Goal: Task Accomplishment & Management: Manage account settings

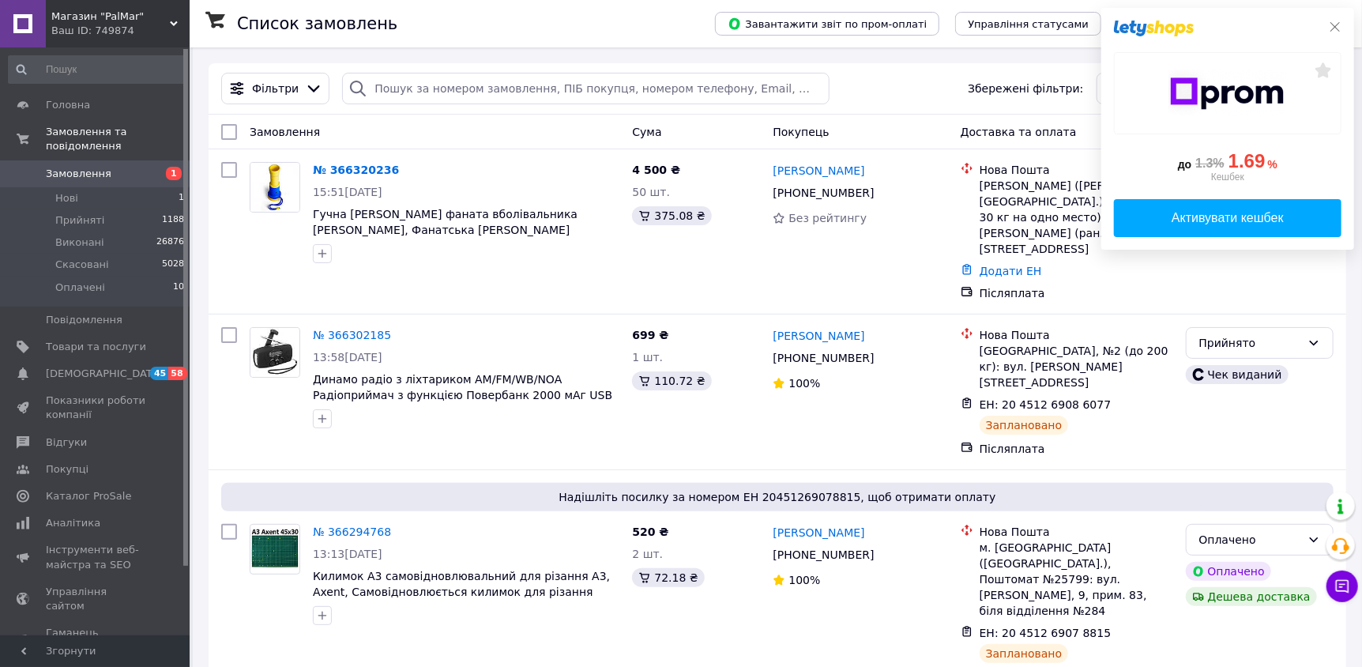
click at [1335, 24] on icon at bounding box center [1335, 27] width 13 height 13
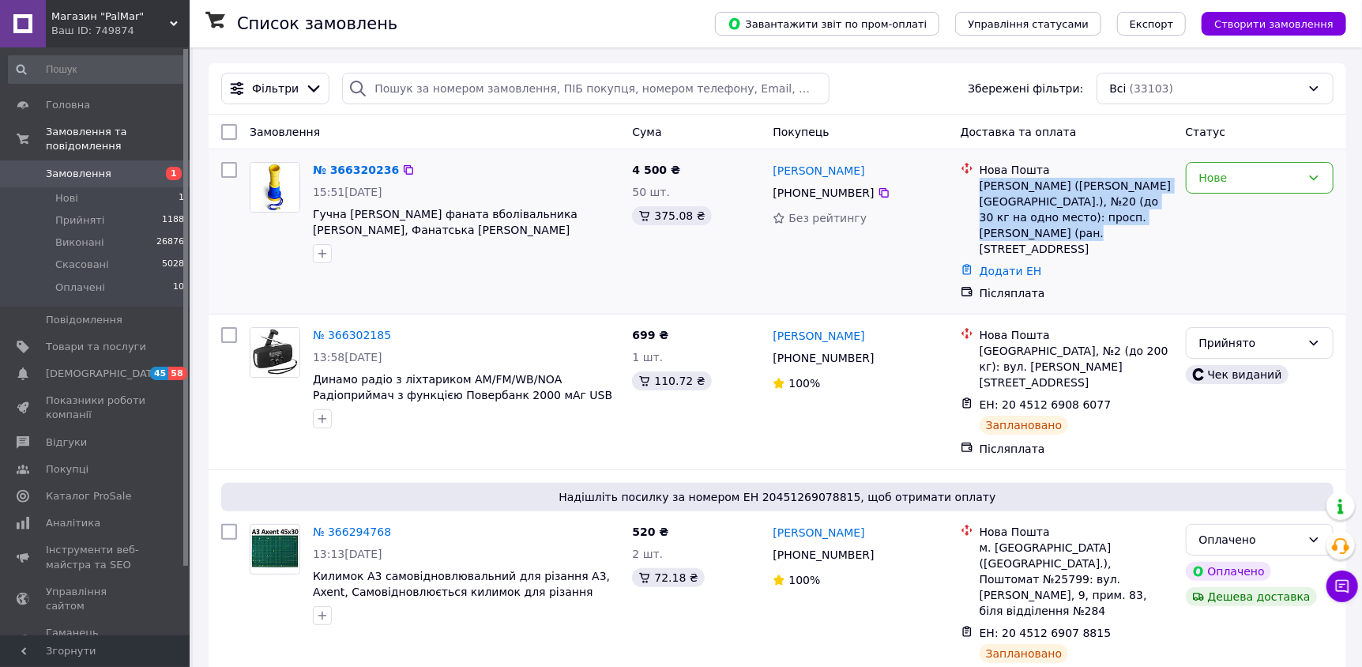
drag, startPoint x: 1009, startPoint y: 220, endPoint x: 980, endPoint y: 186, distance: 44.8
click at [980, 186] on div "[PERSON_NAME] ([PERSON_NAME][GEOGRAPHIC_DATA].), №20 (до 30 кг на одно место): …" at bounding box center [1077, 217] width 194 height 79
copy div "[PERSON_NAME] ([PERSON_NAME][GEOGRAPHIC_DATA].), №20 (до 30 кг на одно место): …"
click at [878, 196] on icon at bounding box center [884, 192] width 13 height 13
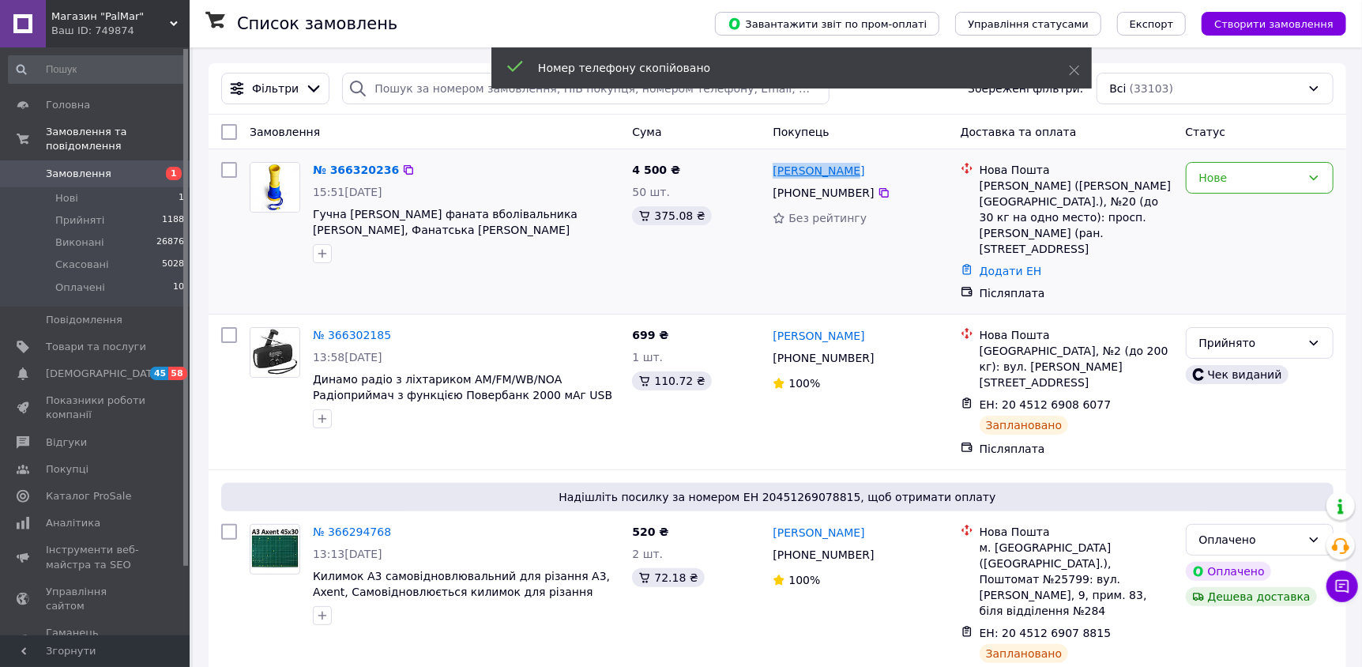
drag, startPoint x: 856, startPoint y: 171, endPoint x: 774, endPoint y: 174, distance: 82.2
click at [774, 174] on div "[PERSON_NAME]" at bounding box center [860, 170] width 178 height 20
copy link "[PERSON_NAME]"
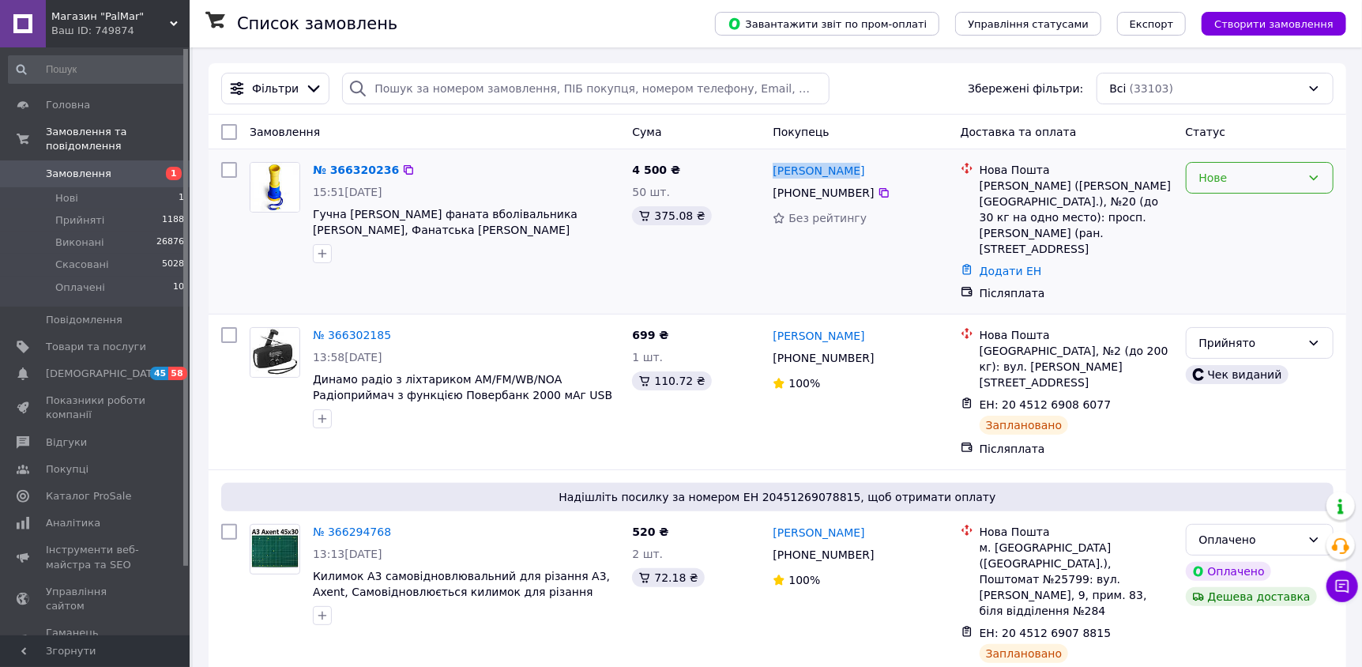
click at [1245, 177] on div "Нове" at bounding box center [1251, 177] width 102 height 17
click at [1243, 207] on li "Прийнято" at bounding box center [1260, 212] width 146 height 28
click at [336, 164] on link "№ 366320236" at bounding box center [352, 170] width 78 height 13
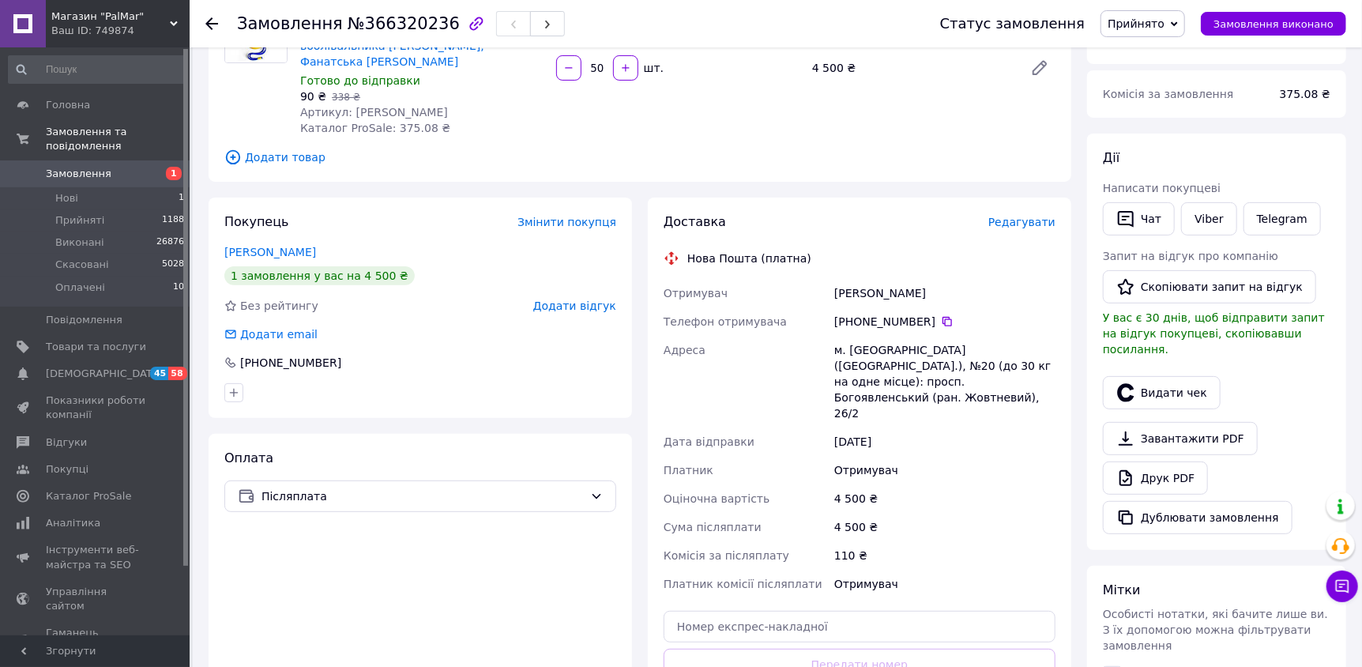
scroll to position [78, 0]
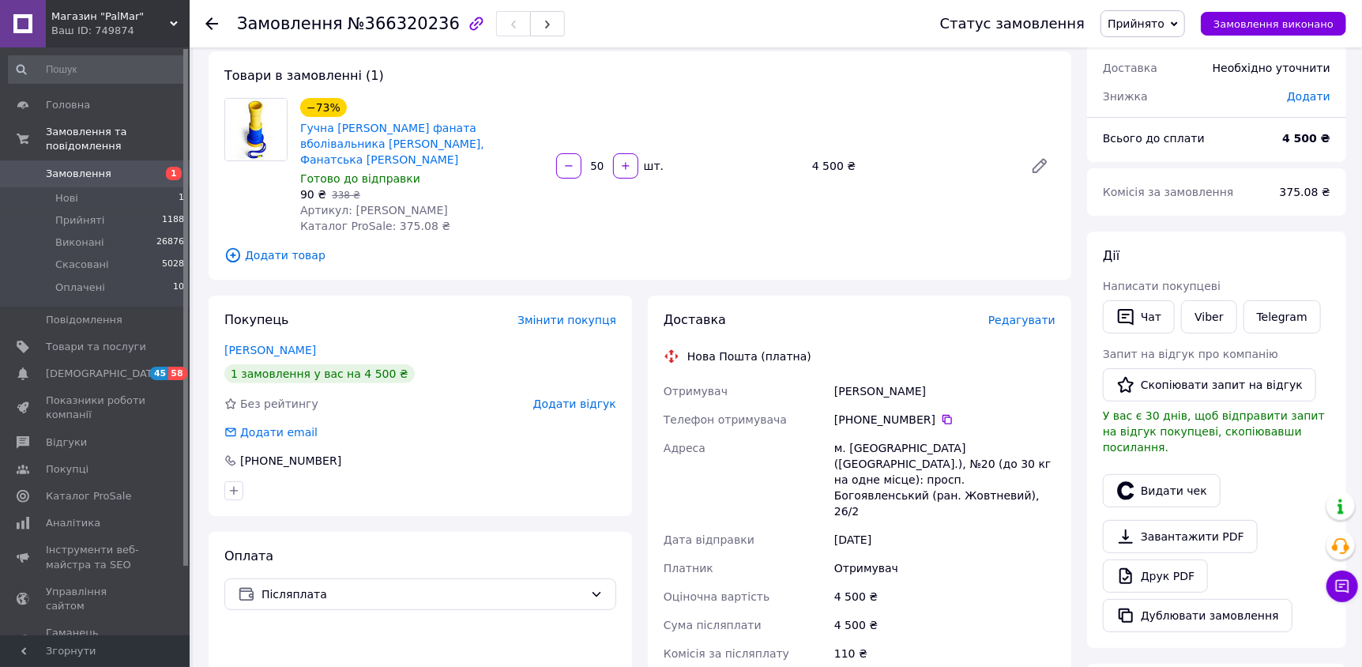
click at [95, 167] on span "Замовлення" at bounding box center [79, 174] width 66 height 14
